Goal: Feedback & Contribution: Submit feedback/report problem

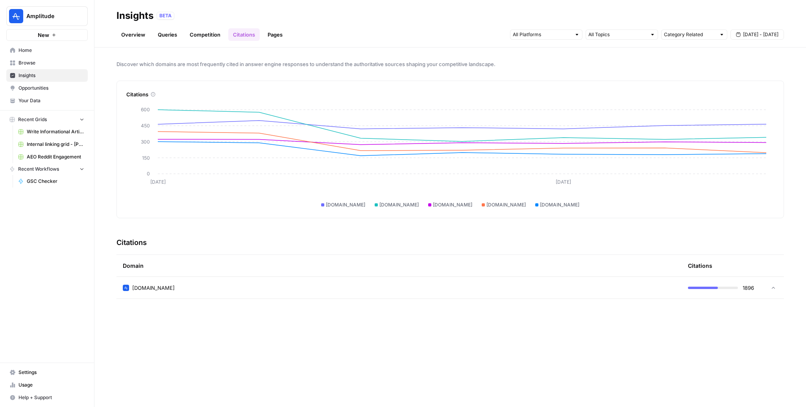
scroll to position [2853, 0]
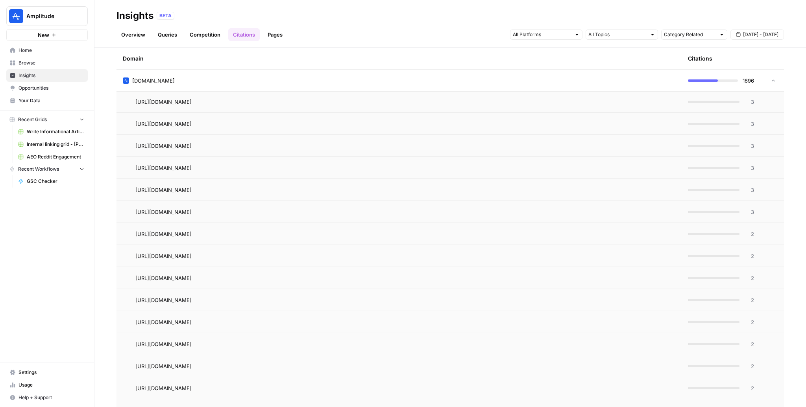
click at [30, 68] on link "Browse" at bounding box center [46, 63] width 81 height 13
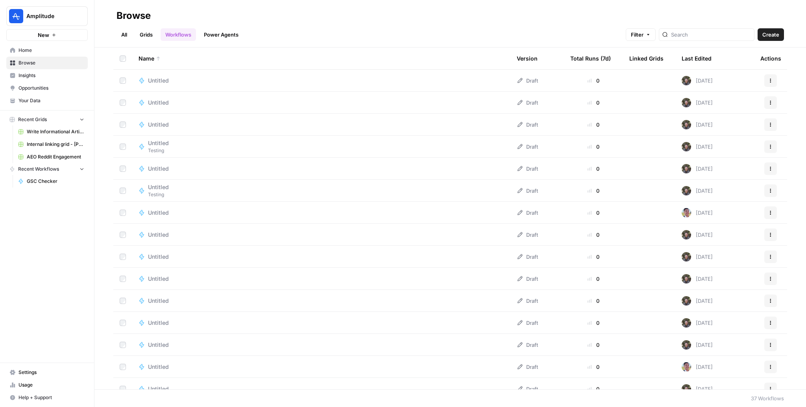
click at [152, 37] on link "Grids" at bounding box center [146, 34] width 22 height 13
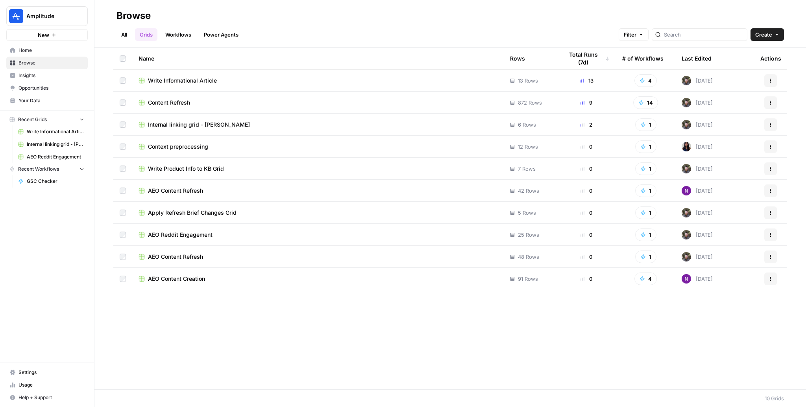
click at [195, 79] on span "Write Informational Article" at bounding box center [182, 81] width 69 height 8
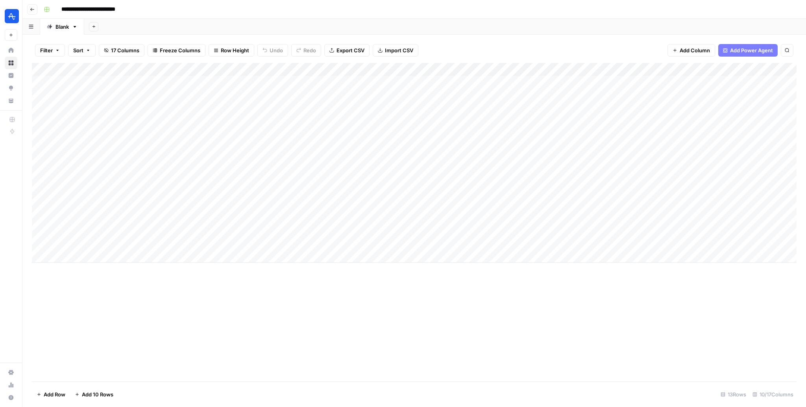
click at [183, 206] on div "Add Column" at bounding box center [414, 163] width 765 height 200
click at [625, 201] on div "Add Column" at bounding box center [414, 163] width 765 height 200
click at [639, 185] on div at bounding box center [604, 213] width 403 height 388
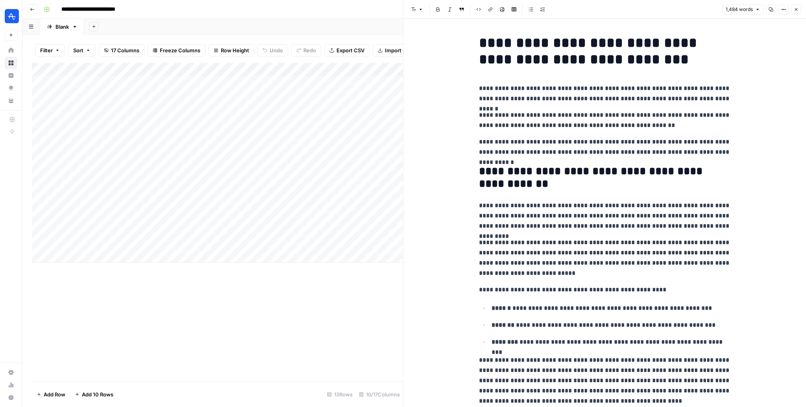
click at [161, 205] on div "Add Column" at bounding box center [217, 163] width 371 height 200
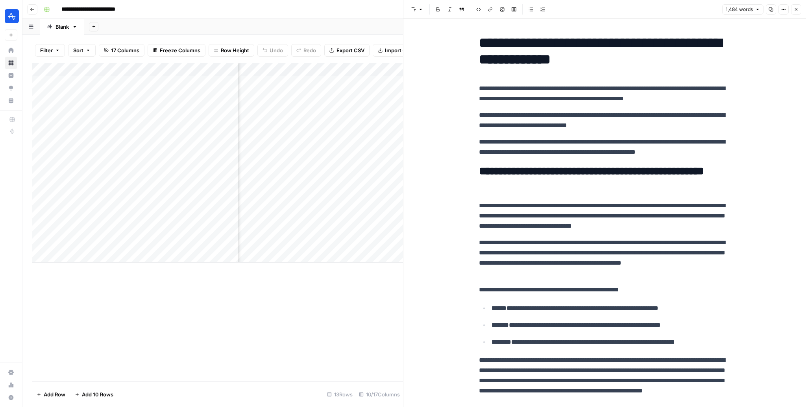
scroll to position [0, 518]
click at [345, 202] on div "Add Column" at bounding box center [217, 163] width 371 height 200
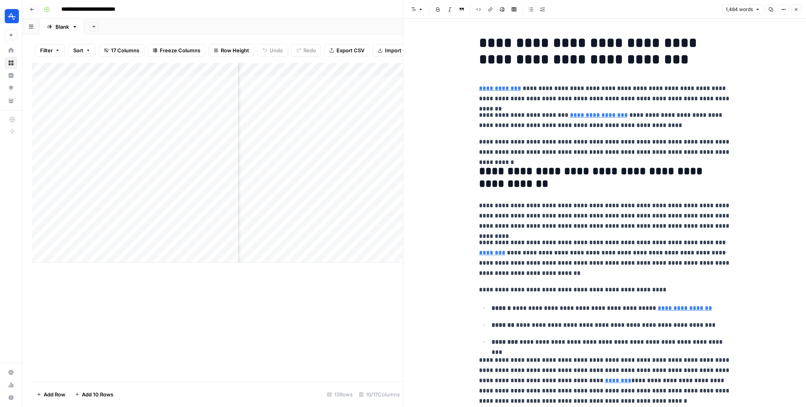
click at [591, 120] on p "**********" at bounding box center [605, 120] width 252 height 20
copy div "**********"
click at [183, 219] on div "Add Column" at bounding box center [217, 163] width 371 height 200
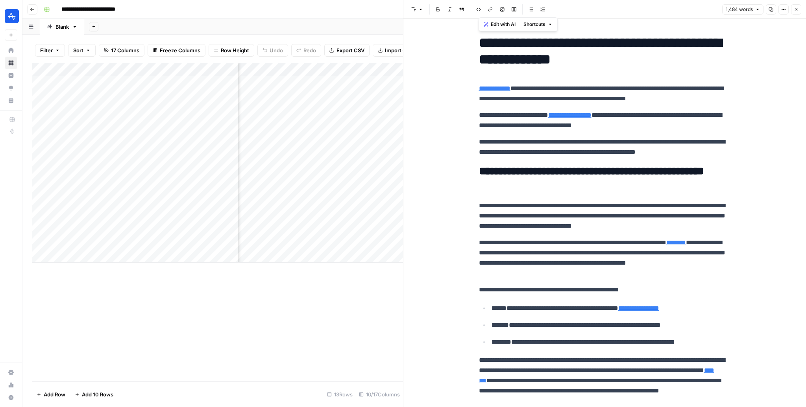
scroll to position [0, 541]
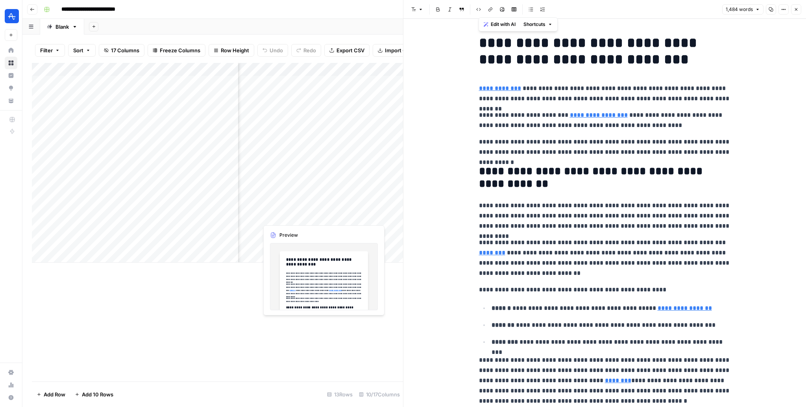
click at [319, 216] on div "Add Column" at bounding box center [217, 163] width 371 height 200
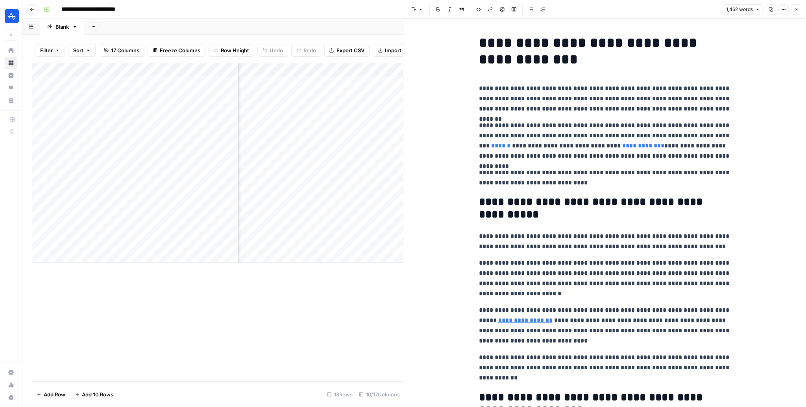
click at [589, 149] on p "**********" at bounding box center [605, 140] width 252 height 41
copy div "**********"
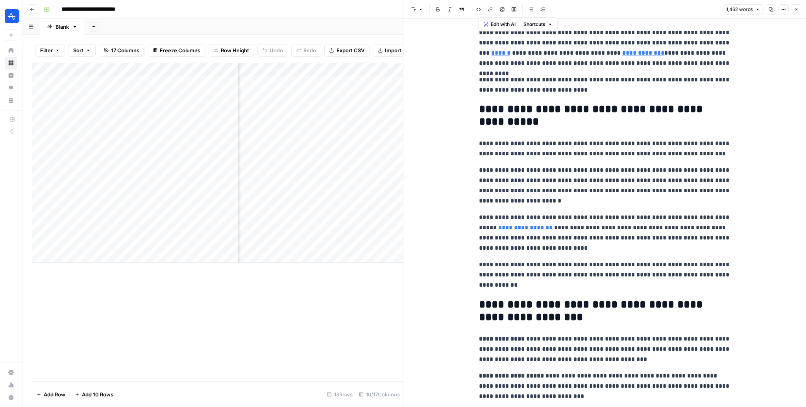
click at [586, 158] on p "**********" at bounding box center [605, 149] width 252 height 20
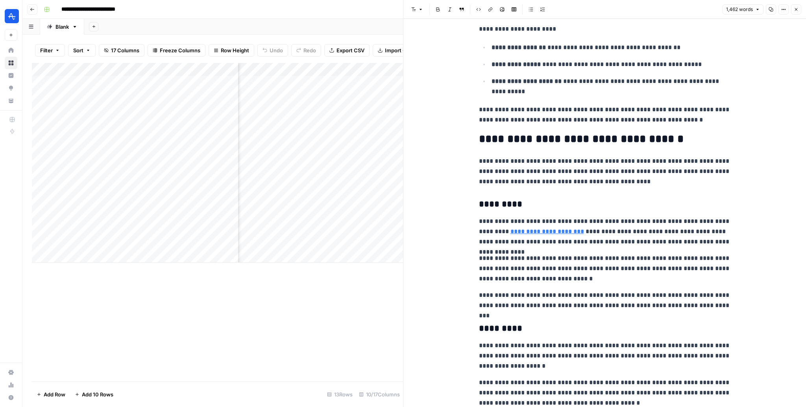
scroll to position [457, 0]
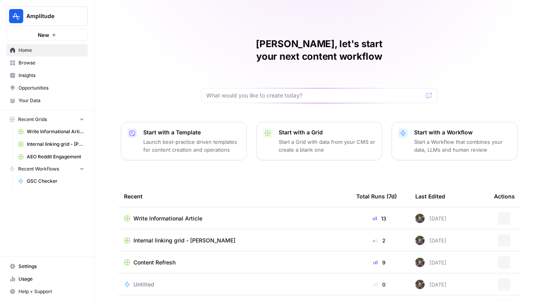
click at [21, 76] on span "Insights" at bounding box center [51, 75] width 66 height 7
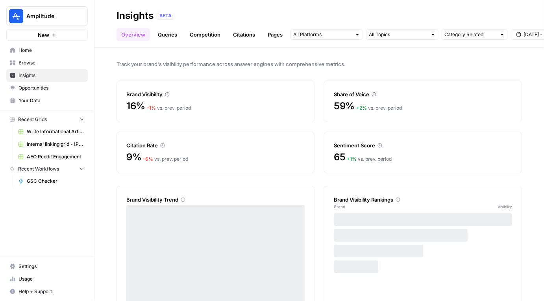
click at [167, 39] on link "Queries" at bounding box center [167, 34] width 29 height 13
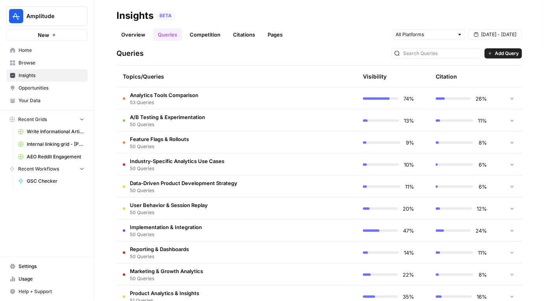
scroll to position [185, 0]
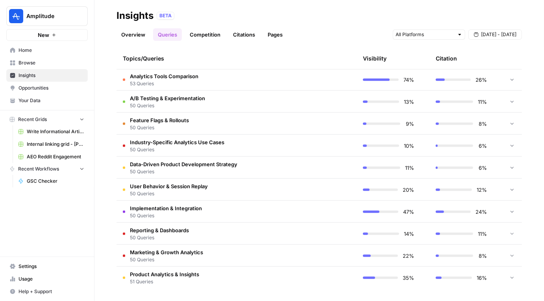
click at [223, 100] on td "A/B Testing & Experimentation 50 Queries" at bounding box center [198, 102] width 165 height 22
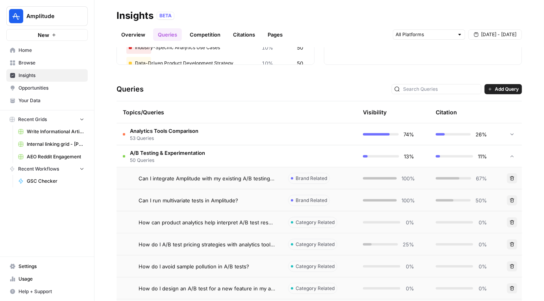
scroll to position [123, 0]
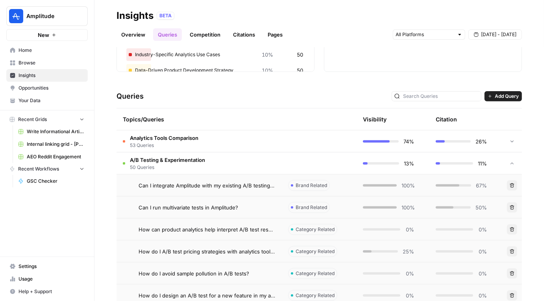
click at [503, 98] on span "Add Query" at bounding box center [507, 96] width 24 height 7
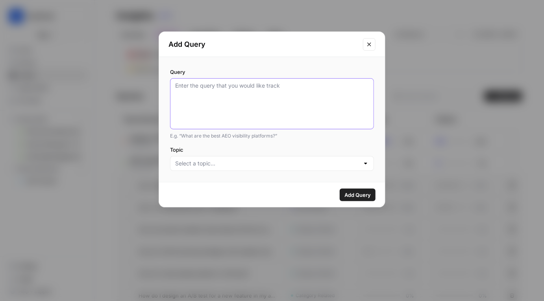
click at [284, 94] on textarea "Query" at bounding box center [272, 104] width 194 height 44
type textarea "what is a split url test"
click at [283, 165] on input "Topic" at bounding box center [267, 164] width 184 height 8
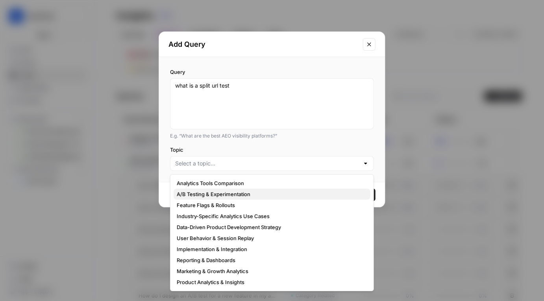
click at [258, 196] on span "A/B Testing & Experimentation" at bounding box center [270, 194] width 187 height 8
type input "A/B Testing & Experimentation"
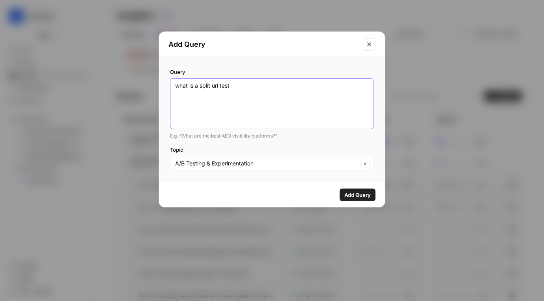
click at [323, 102] on textarea "what is a split url test" at bounding box center [272, 104] width 194 height 44
click at [233, 115] on textarea "what is a split url test" at bounding box center [272, 104] width 194 height 44
paste textarea "What is split URL testing? Split URL testing vs A/B testing When to use split U…"
click at [257, 100] on textarea "what is a split url test" at bounding box center [272, 104] width 194 height 44
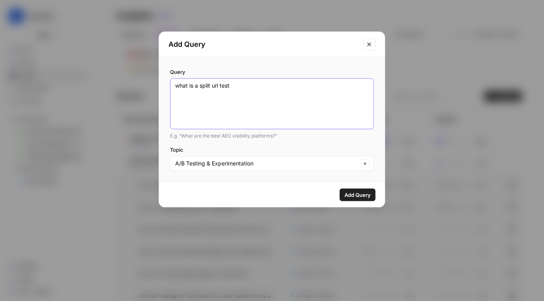
paste textarea "What is split URL testing? Split URL testing vs A/B testing When to use split U…"
paste textarea "Split URL testing metrics to track How long should a split URL test run How to …"
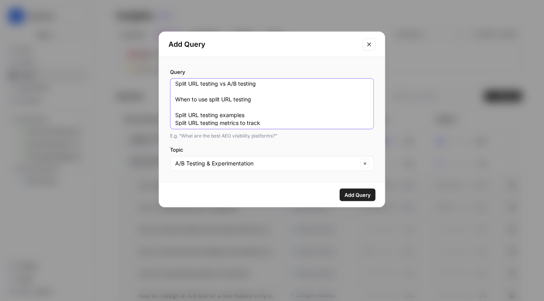
scroll to position [89, 0]
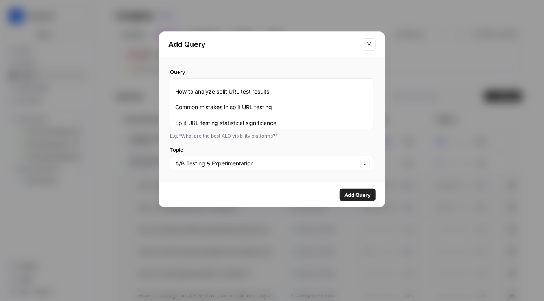
click at [359, 194] on span "Add Query" at bounding box center [357, 195] width 26 height 8
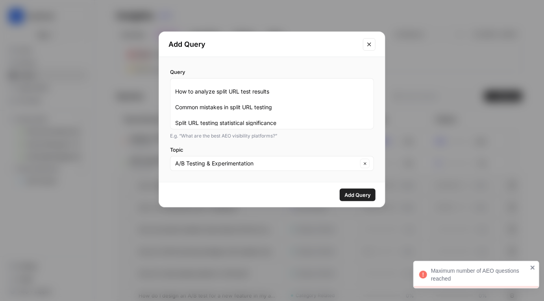
scroll to position [0, 0]
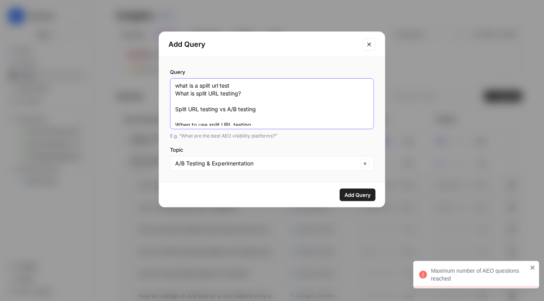
click at [237, 100] on textarea "what is a split url test What is split URL testing? Split URL testing vs A/B te…" at bounding box center [272, 104] width 194 height 44
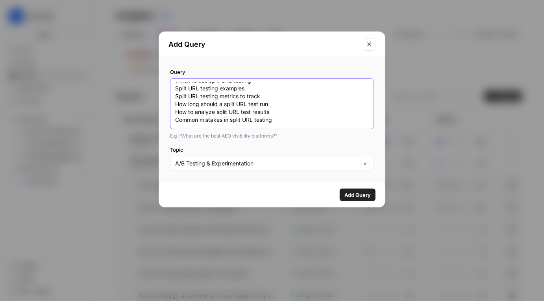
scroll to position [33, 0]
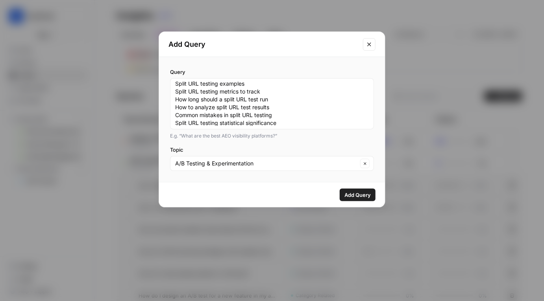
click at [375, 203] on div "Add Query" at bounding box center [272, 195] width 226 height 25
click at [369, 198] on span "Add Query" at bounding box center [357, 195] width 26 height 8
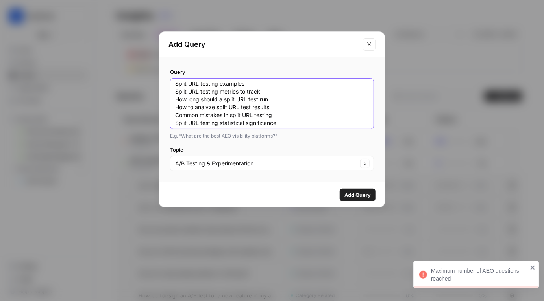
click at [286, 109] on textarea "what is a split url test What is split URL testing? Split URL testing vs A/B te…" at bounding box center [272, 104] width 194 height 44
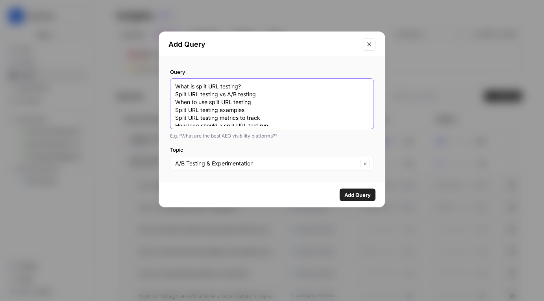
scroll to position [0, 0]
click at [218, 95] on textarea "what is a split url test What is split URL testing? Split URL testing vs A/B te…" at bounding box center [272, 104] width 194 height 44
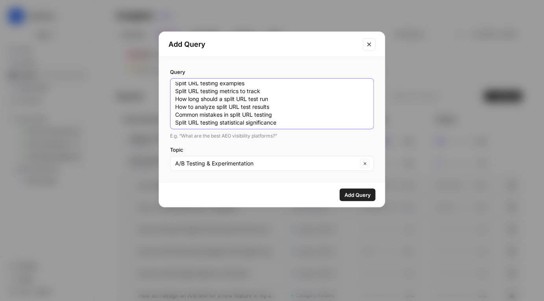
type textarea "What is split URL testing? Split URL testing vs A/B testing When to use split U…"
click at [358, 189] on button "Add Query" at bounding box center [358, 195] width 36 height 13
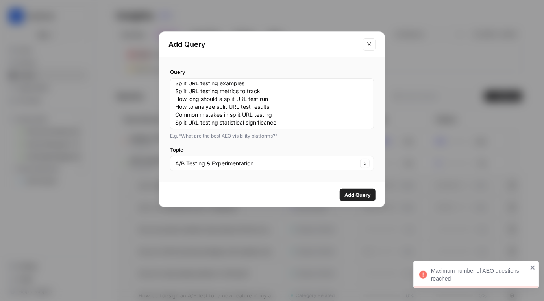
click at [369, 41] on icon "Close modal" at bounding box center [369, 44] width 6 height 6
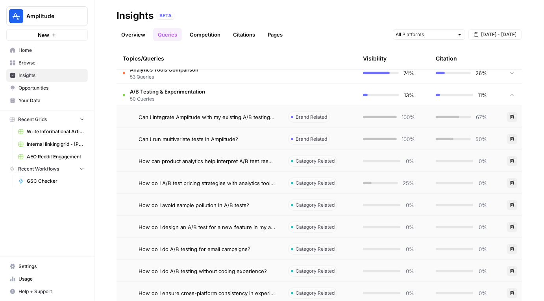
scroll to position [191, 0]
click at [511, 138] on icon "button" at bounding box center [512, 139] width 5 height 5
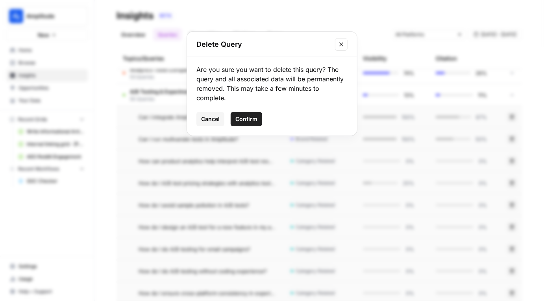
click at [247, 116] on span "Confirm" at bounding box center [246, 119] width 22 height 8
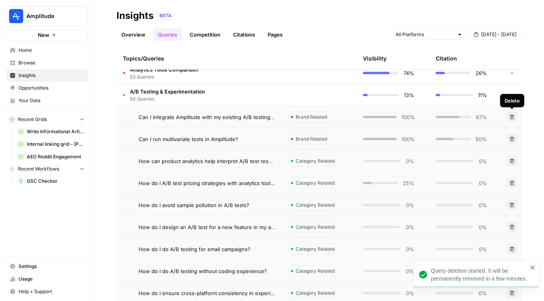
click at [512, 116] on icon "button" at bounding box center [512, 117] width 5 height 5
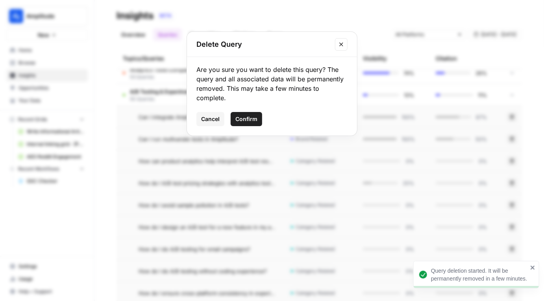
click at [247, 115] on button "Confirm" at bounding box center [246, 119] width 31 height 14
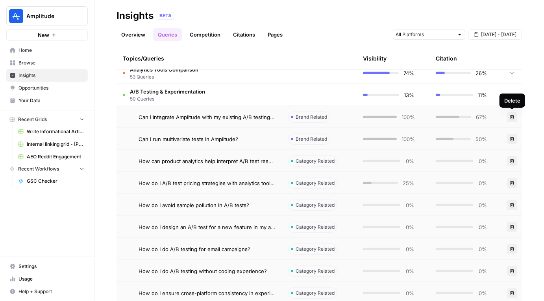
click at [514, 116] on button "Delete" at bounding box center [512, 117] width 10 height 10
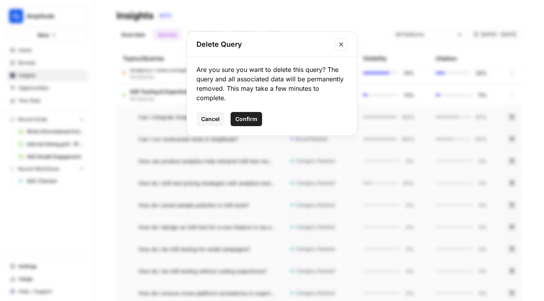
click at [231, 119] on button "Confirm" at bounding box center [246, 119] width 31 height 14
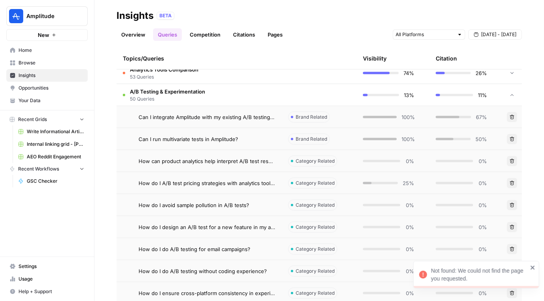
click at [244, 117] on span "Can I integrate Amplitude with my existing A/B testing tools?" at bounding box center [207, 117] width 137 height 8
click at [512, 116] on icon "button" at bounding box center [512, 117] width 5 height 5
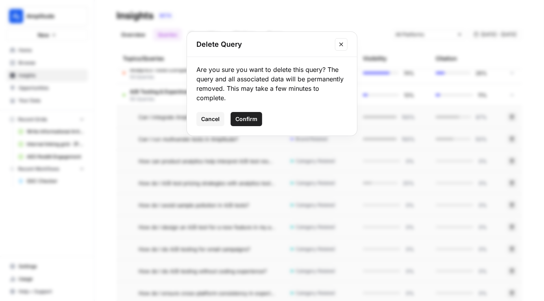
click at [250, 110] on div "Are you sure you want to delete this query? The query and all associated data w…" at bounding box center [272, 96] width 170 height 79
click at [249, 115] on span "Confirm" at bounding box center [246, 119] width 22 height 8
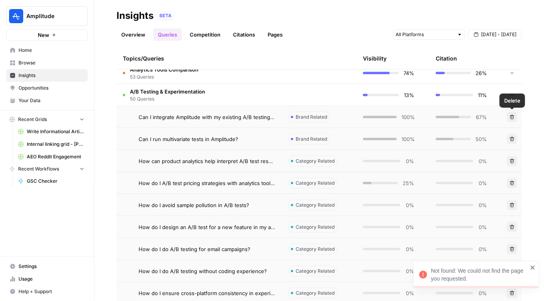
click at [513, 115] on icon "button" at bounding box center [512, 117] width 5 height 5
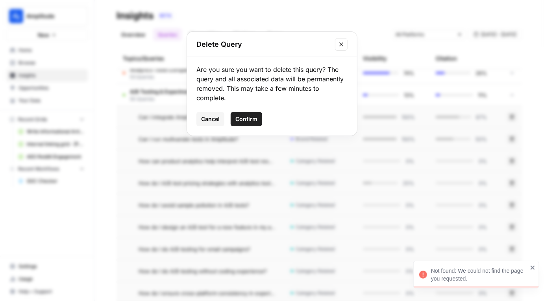
click at [249, 118] on span "Confirm" at bounding box center [246, 119] width 22 height 8
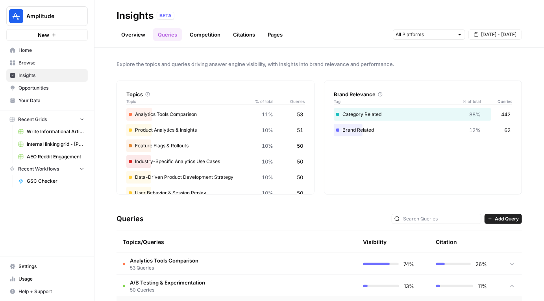
click at [508, 216] on span "Add Query" at bounding box center [507, 219] width 24 height 7
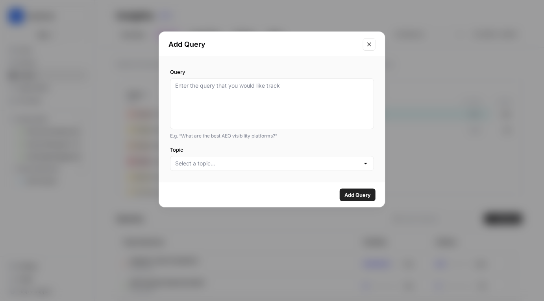
click at [234, 154] on div "Topic" at bounding box center [272, 158] width 204 height 25
click at [227, 159] on div at bounding box center [272, 163] width 204 height 15
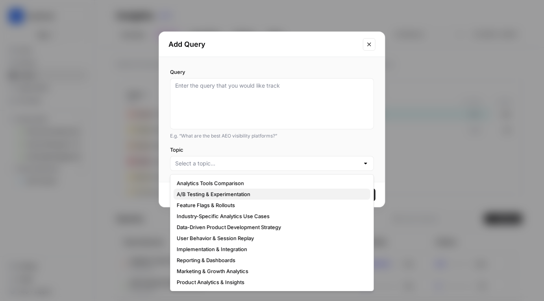
click at [218, 193] on span "A/B Testing & Experimentation" at bounding box center [270, 194] width 187 height 8
type input "A/B Testing & Experimentation"
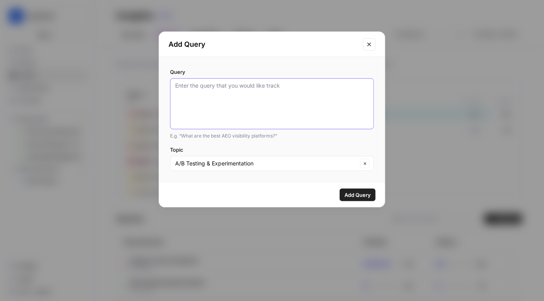
click at [248, 105] on textarea "Query" at bounding box center [272, 104] width 194 height 44
type textarea "whats"
type textarea "what is split url testing"
click at [359, 191] on span "Add Query" at bounding box center [357, 195] width 26 height 8
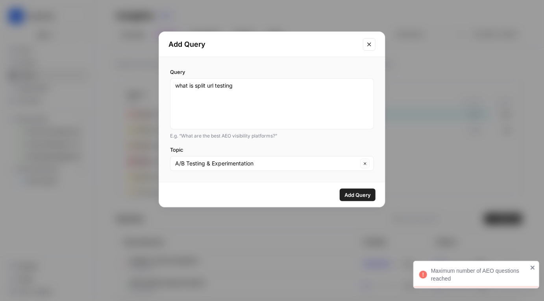
click at [435, 121] on div "Add Query Query what is split url testing E.g. “What are the best AEO visibilit…" at bounding box center [272, 150] width 544 height 301
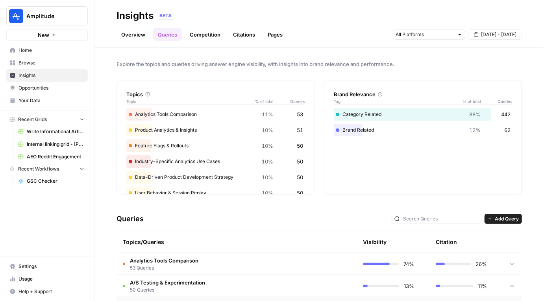
click at [22, 72] on span "Insights" at bounding box center [51, 75] width 66 height 7
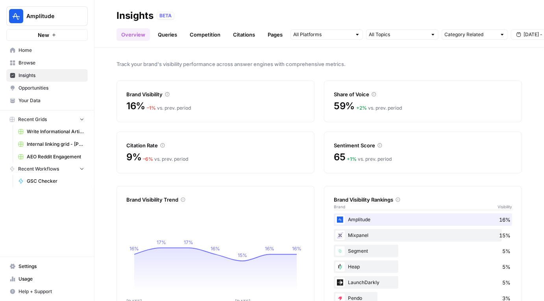
click at [459, 41] on header "Insights BETA Overview Queries Competition Citations Pages Category Related [DA…" at bounding box center [318, 24] width 449 height 48
click at [459, 37] on input "text" at bounding box center [470, 35] width 52 height 8
click at [460, 53] on span "All Queries" at bounding box center [473, 52] width 50 height 8
type input "All Queries"
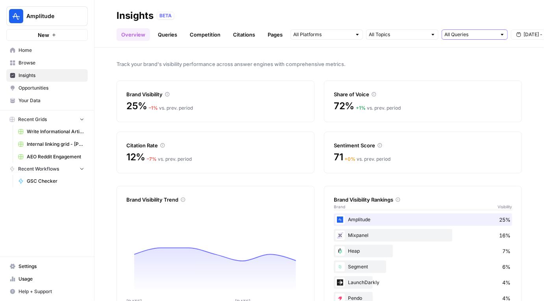
click at [459, 35] on input "text" at bounding box center [470, 35] width 52 height 8
click at [466, 72] on span "Category Related" at bounding box center [473, 74] width 50 height 8
type input "Category Related"
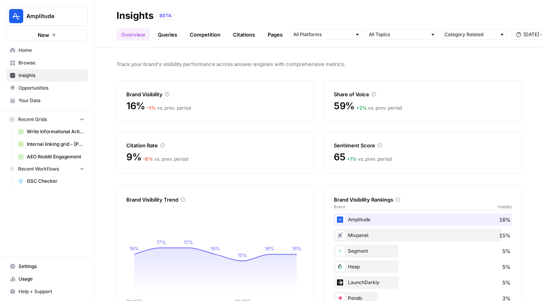
click at [374, 58] on div "Track your brand's visibility performance across answer engines with comprehens…" at bounding box center [318, 175] width 449 height 254
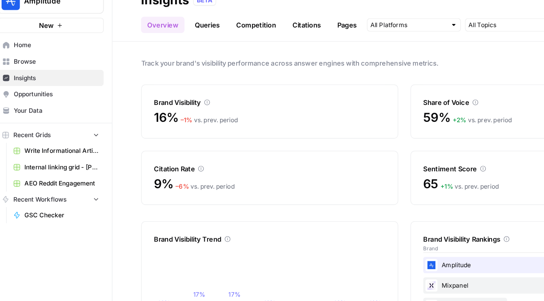
click at [296, 63] on span "Track your brand's visibility performance across answer engines with comprehens…" at bounding box center [318, 64] width 405 height 8
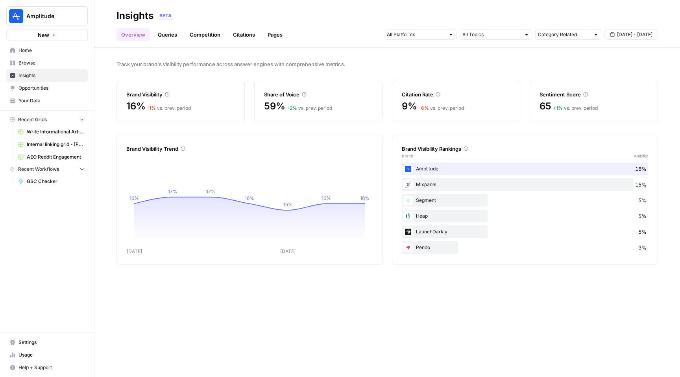
click at [427, 52] on div "Track your brand's visibility performance across answer engines with comprehens…" at bounding box center [387, 212] width 586 height 329
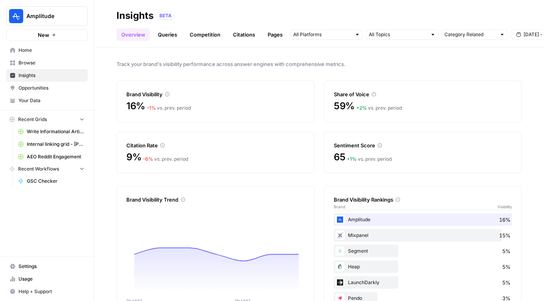
click at [405, 52] on div "Track your brand's visibility performance across answer engines with comprehens…" at bounding box center [318, 175] width 449 height 254
click at [312, 98] on div "Brand Visibility 16% – 1 % vs. prev. period" at bounding box center [215, 102] width 198 height 42
click at [535, 36] on span "[DATE] - [DATE]" at bounding box center [540, 34] width 35 height 7
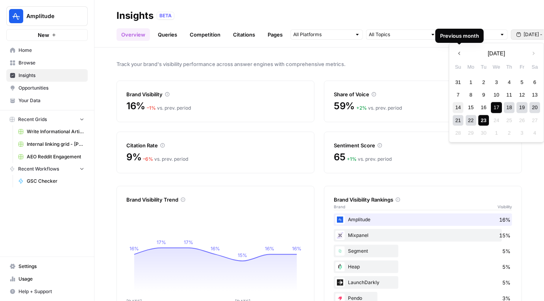
click at [457, 108] on div "14" at bounding box center [458, 107] width 11 height 11
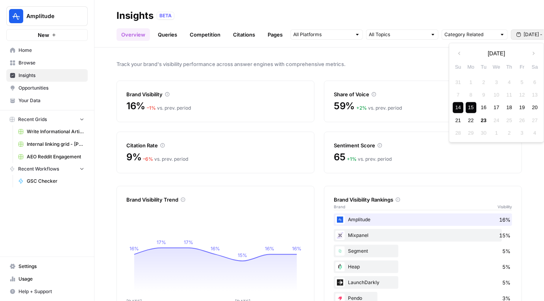
click at [470, 108] on div "15" at bounding box center [471, 107] width 11 height 11
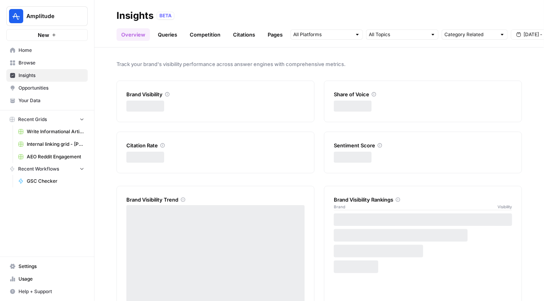
click at [470, 108] on div at bounding box center [423, 111] width 178 height 22
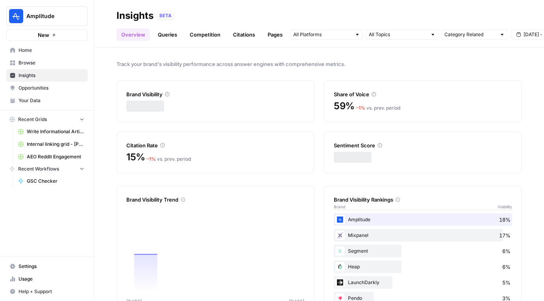
click at [530, 34] on span "[DATE] - [DATE]" at bounding box center [540, 34] width 35 height 7
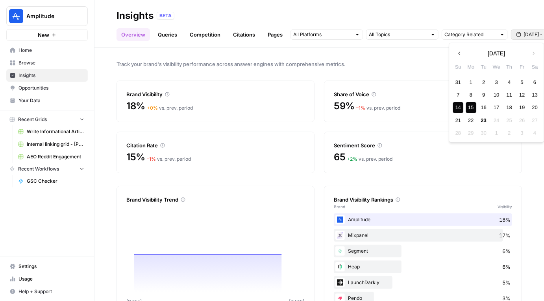
click at [473, 105] on div "15" at bounding box center [471, 107] width 11 height 11
click at [455, 121] on div "21" at bounding box center [458, 120] width 11 height 11
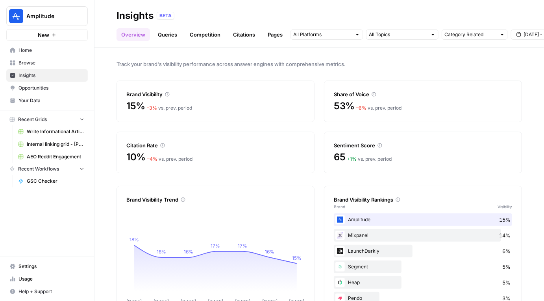
scroll to position [26, 0]
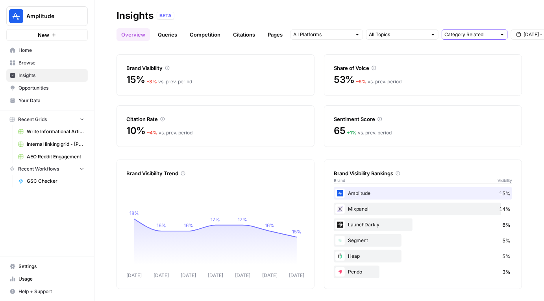
click at [465, 37] on input "text" at bounding box center [470, 35] width 52 height 8
click at [460, 54] on span "All Queries" at bounding box center [473, 52] width 50 height 8
type input "All Queries"
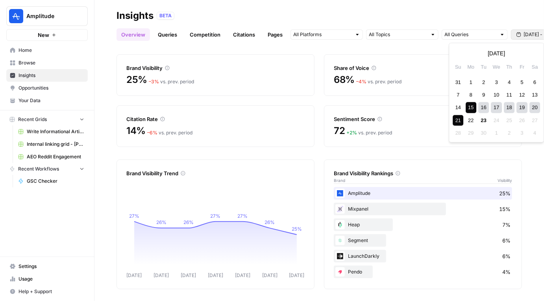
click at [533, 33] on span "[DATE] - [DATE]" at bounding box center [540, 34] width 35 height 7
click at [468, 83] on div "1" at bounding box center [471, 82] width 11 height 11
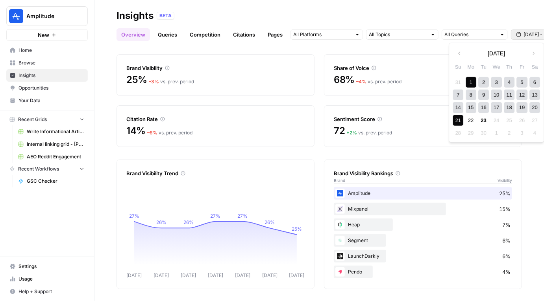
click at [458, 122] on div "21" at bounding box center [458, 120] width 11 height 11
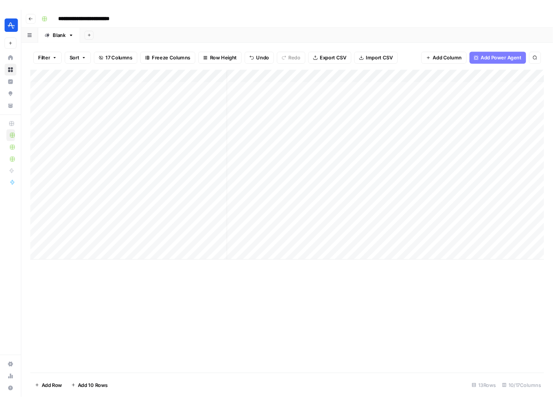
scroll to position [0, 8]
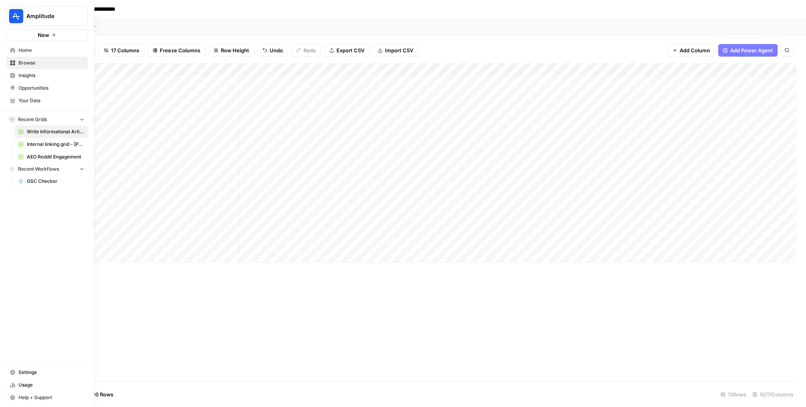
click at [31, 79] on link "Insights" at bounding box center [46, 75] width 81 height 13
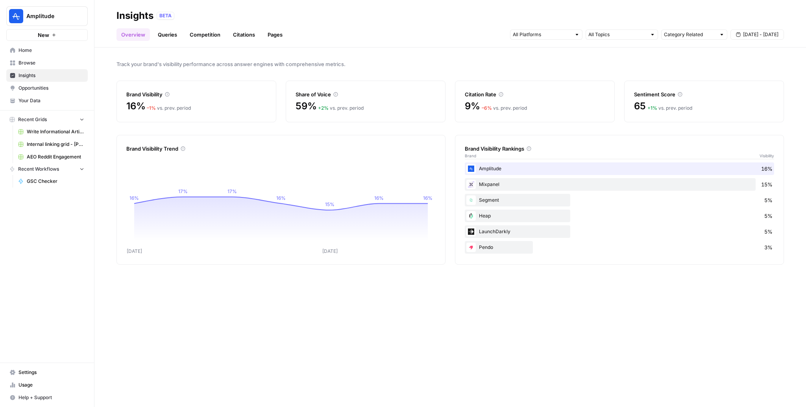
click at [527, 351] on div "Track your brand's visibility performance across answer engines with comprehens…" at bounding box center [450, 228] width 712 height 360
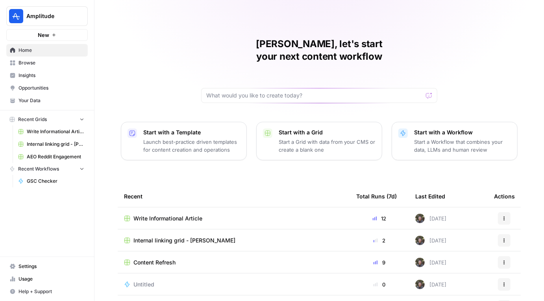
click at [27, 74] on span "Insights" at bounding box center [51, 75] width 66 height 7
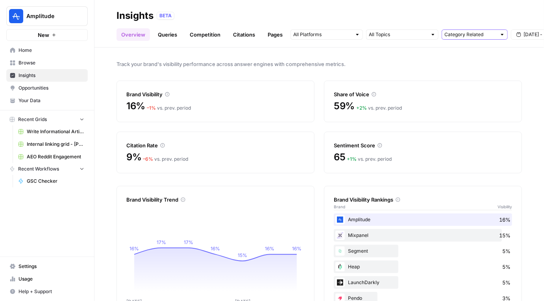
click at [472, 32] on input "text" at bounding box center [470, 35] width 52 height 8
click at [468, 53] on span "All Queries" at bounding box center [473, 52] width 50 height 8
type input "All Queries"
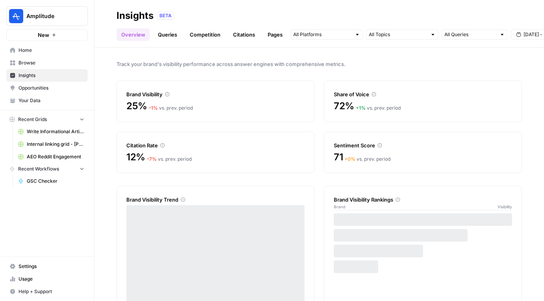
scroll to position [26, 0]
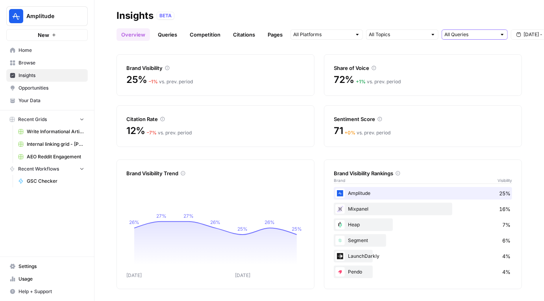
click at [457, 33] on input "text" at bounding box center [470, 35] width 52 height 8
click at [472, 76] on span "Category Related" at bounding box center [473, 74] width 50 height 8
type input "Category Related"
